Goal: Find specific page/section: Find specific page/section

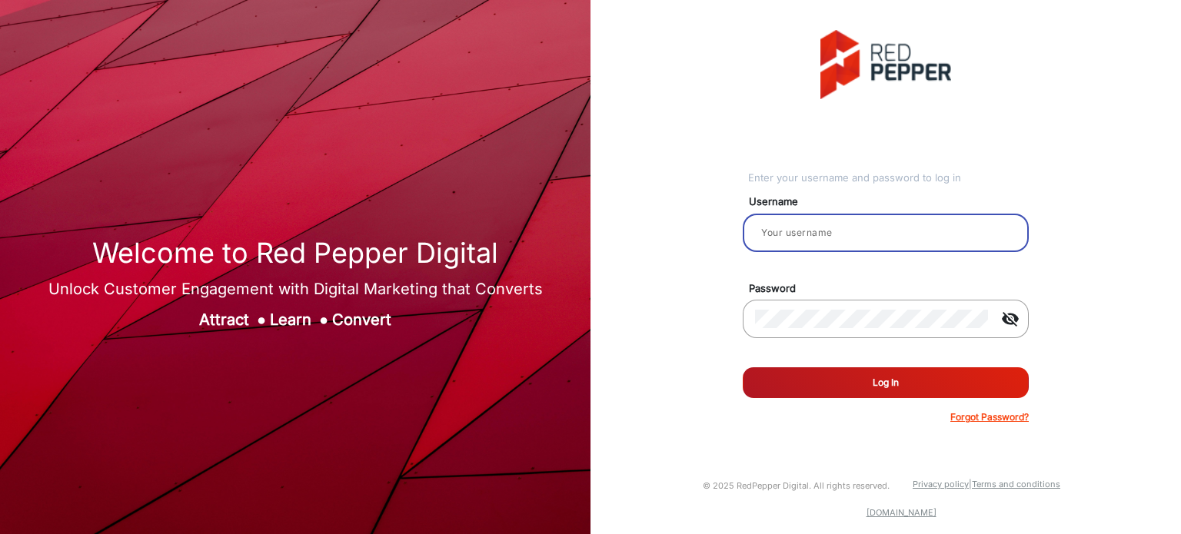
click at [837, 235] on input "email" at bounding box center [885, 233] width 261 height 18
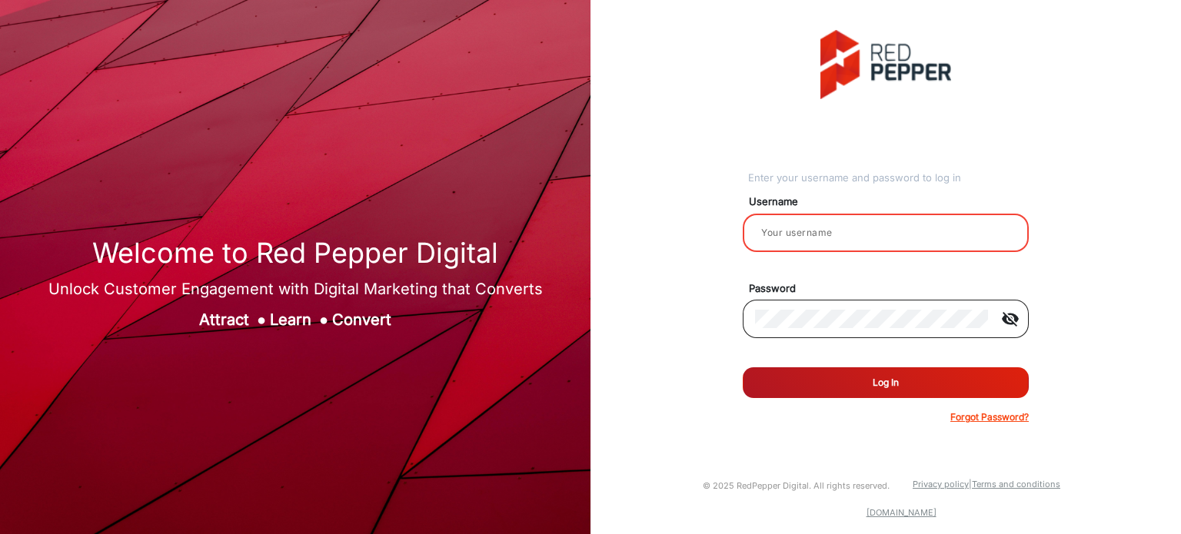
type input "Rachael"
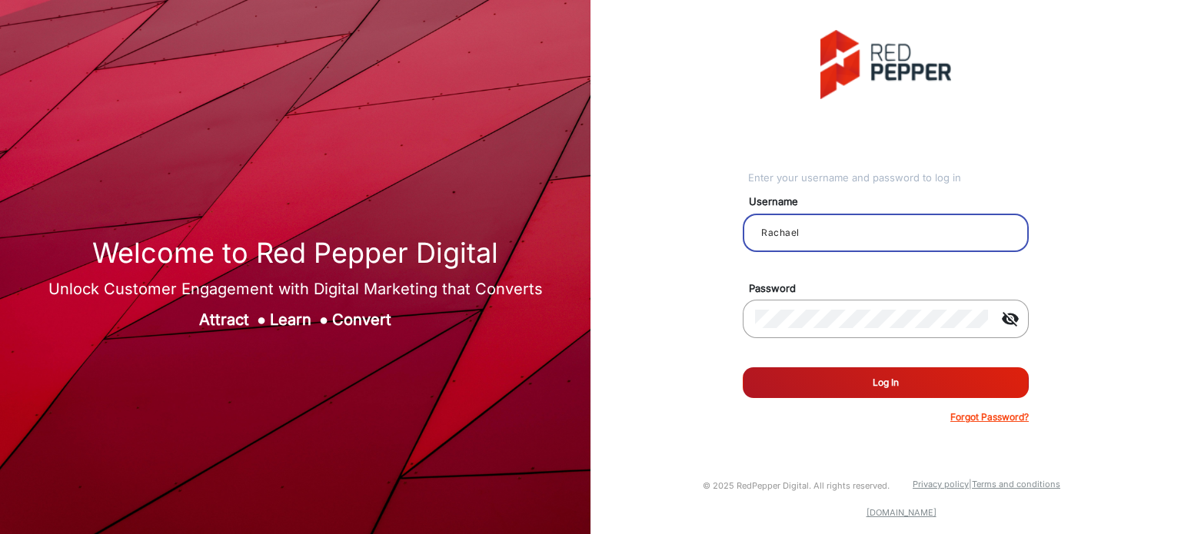
click at [846, 394] on button "Log In" at bounding box center [886, 383] width 286 height 31
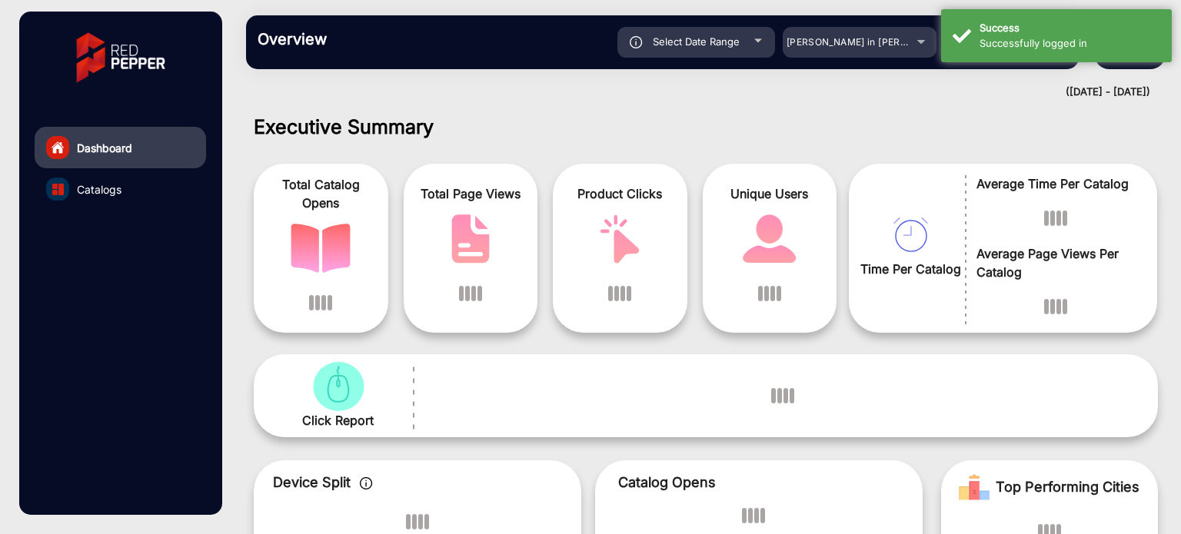
scroll to position [12, 0]
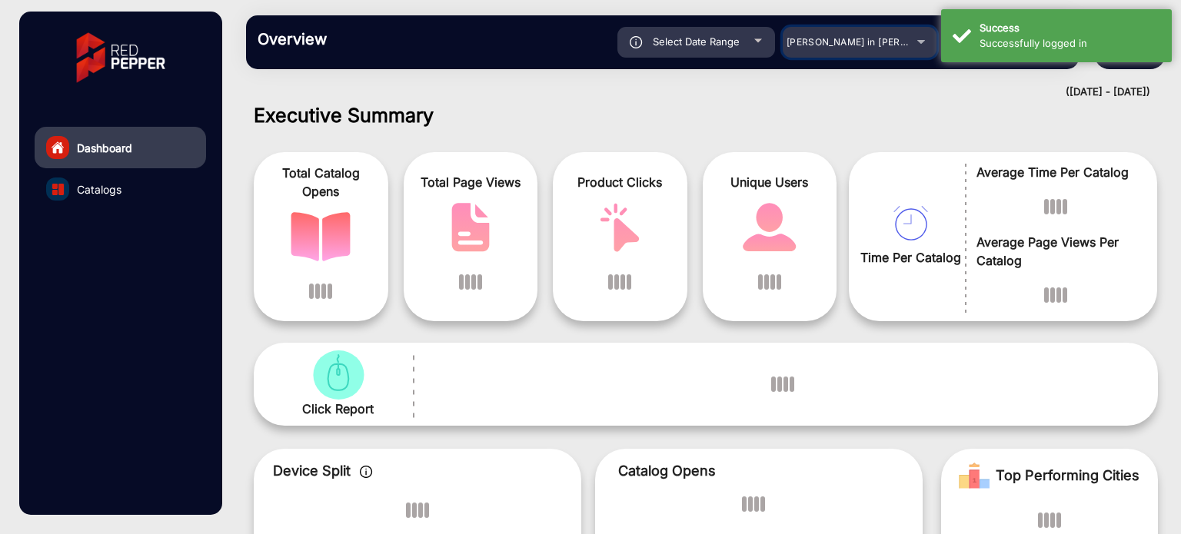
click at [887, 47] on span "[PERSON_NAME] in [PERSON_NAME]" at bounding box center [872, 42] width 170 height 12
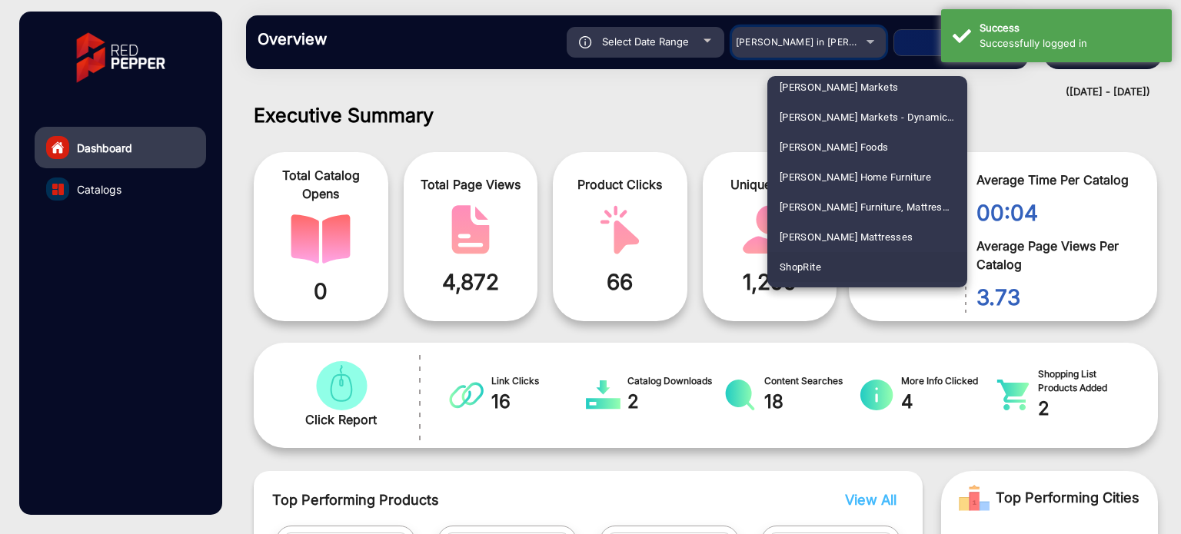
scroll to position [3461, 0]
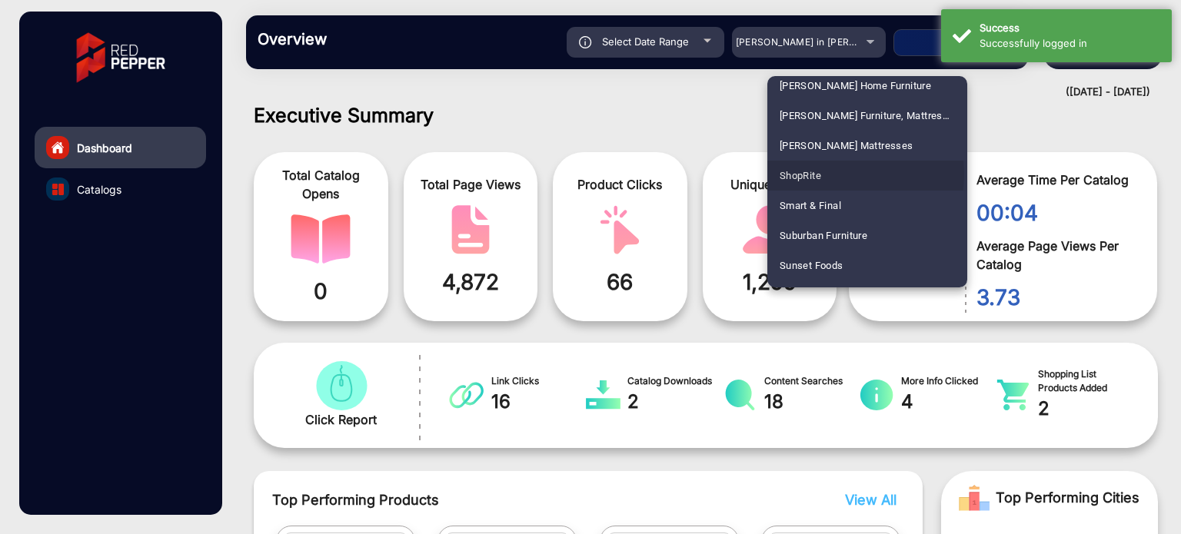
click at [837, 175] on mat-option "ShopRite" at bounding box center [867, 176] width 200 height 30
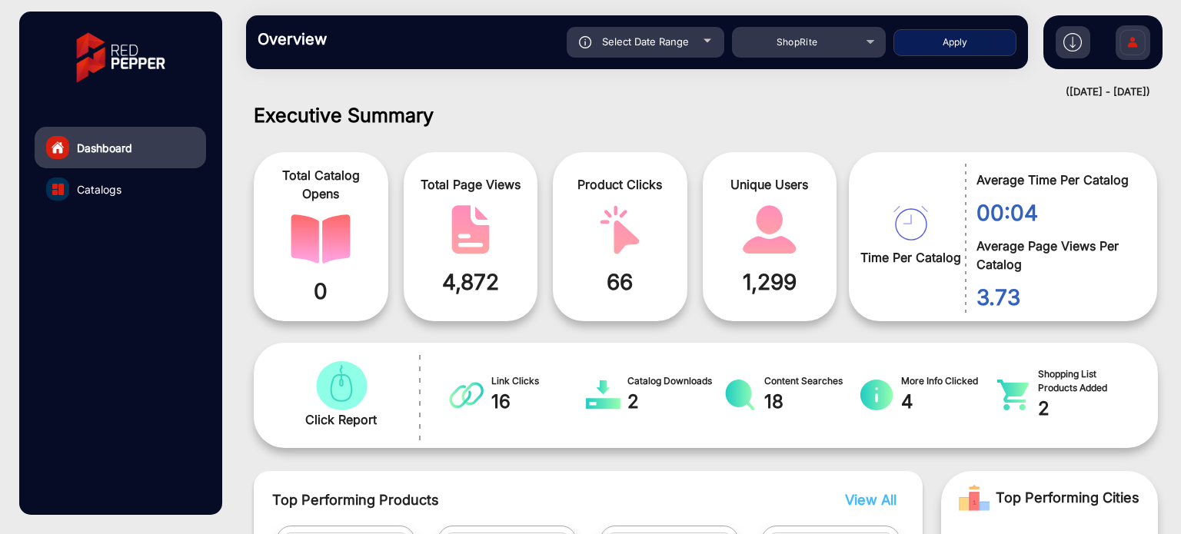
click at [929, 49] on button "Apply" at bounding box center [955, 42] width 123 height 27
type input "[DATE]"
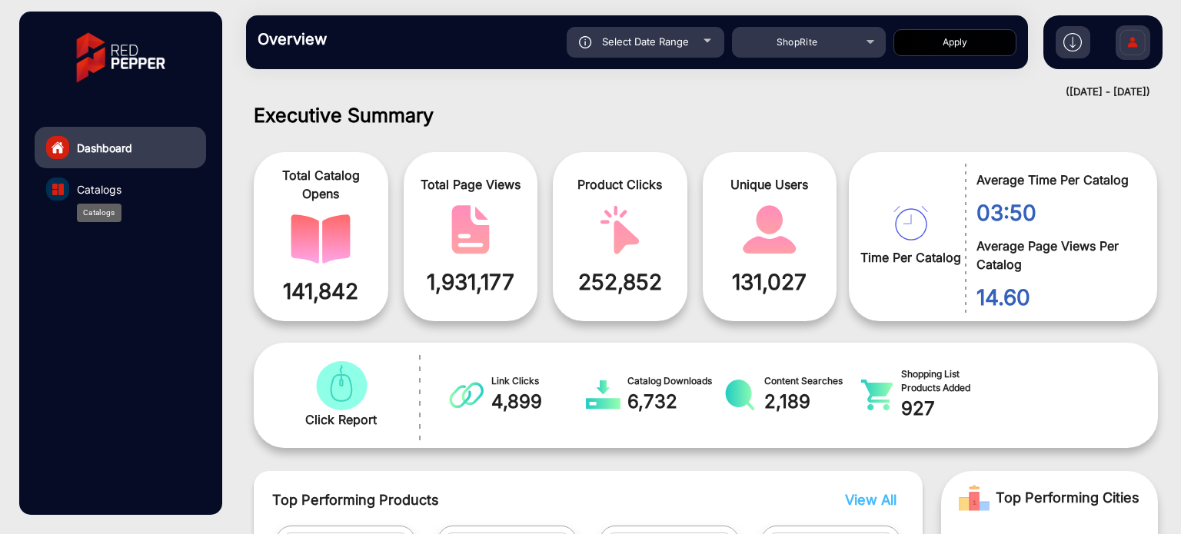
click at [116, 188] on span "Catalogs" at bounding box center [99, 189] width 45 height 16
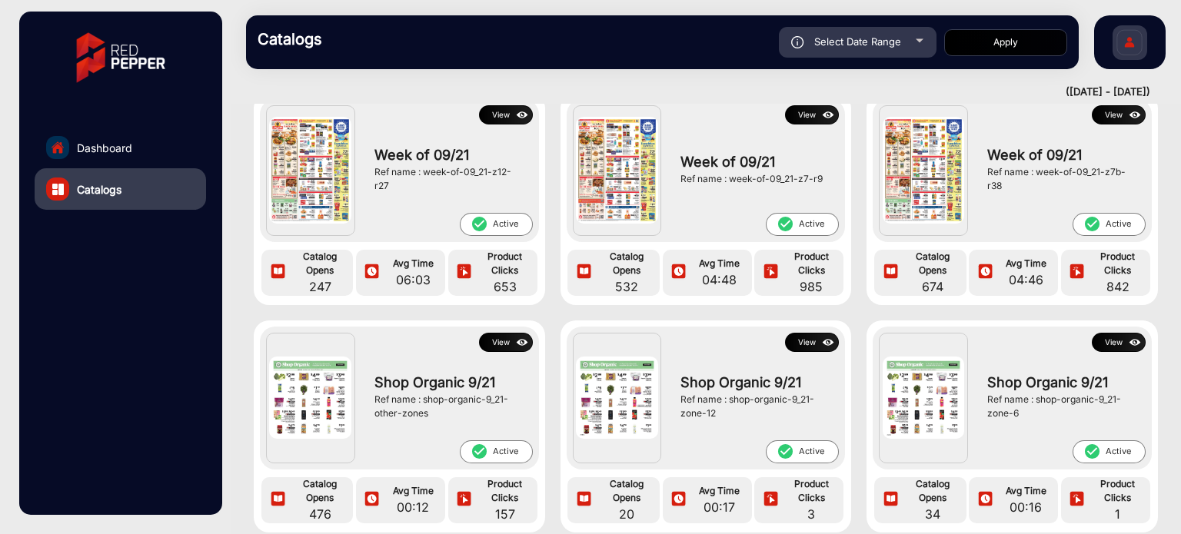
scroll to position [1846, 0]
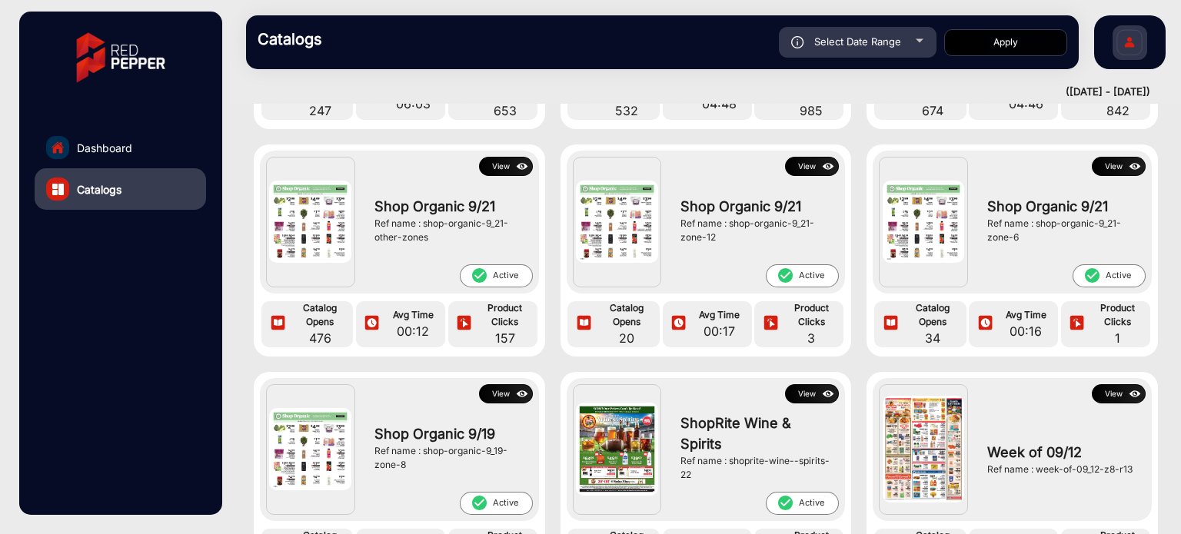
click at [514, 164] on img at bounding box center [523, 166] width 18 height 17
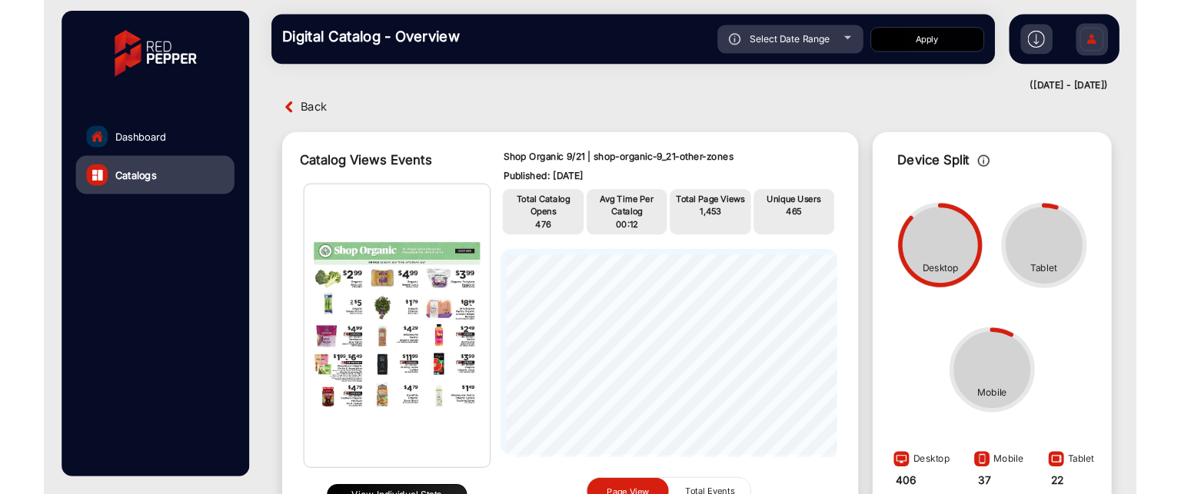
scroll to position [88, 0]
